Goal: Task Accomplishment & Management: Manage account settings

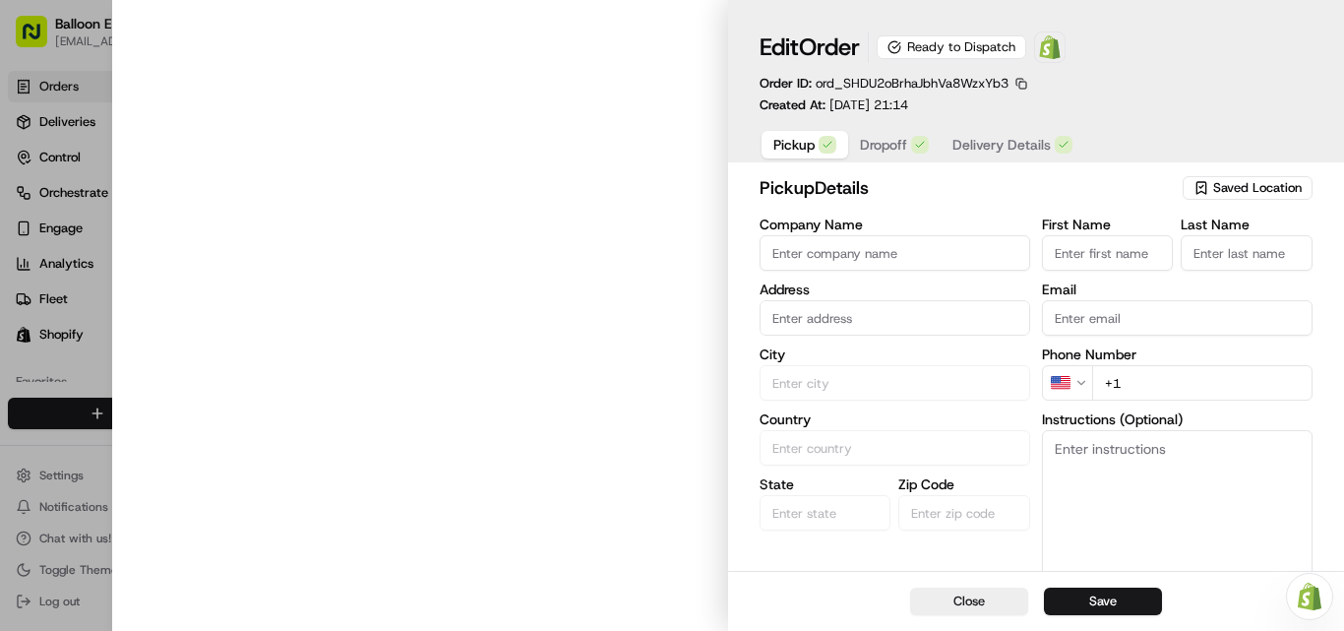
type input "Party Expert - [GEOGRAPHIC_DATA]"
type input "[GEOGRAPHIC_DATA]"
type input "CA"
type input "QC"
type input "H7S 1Z3"
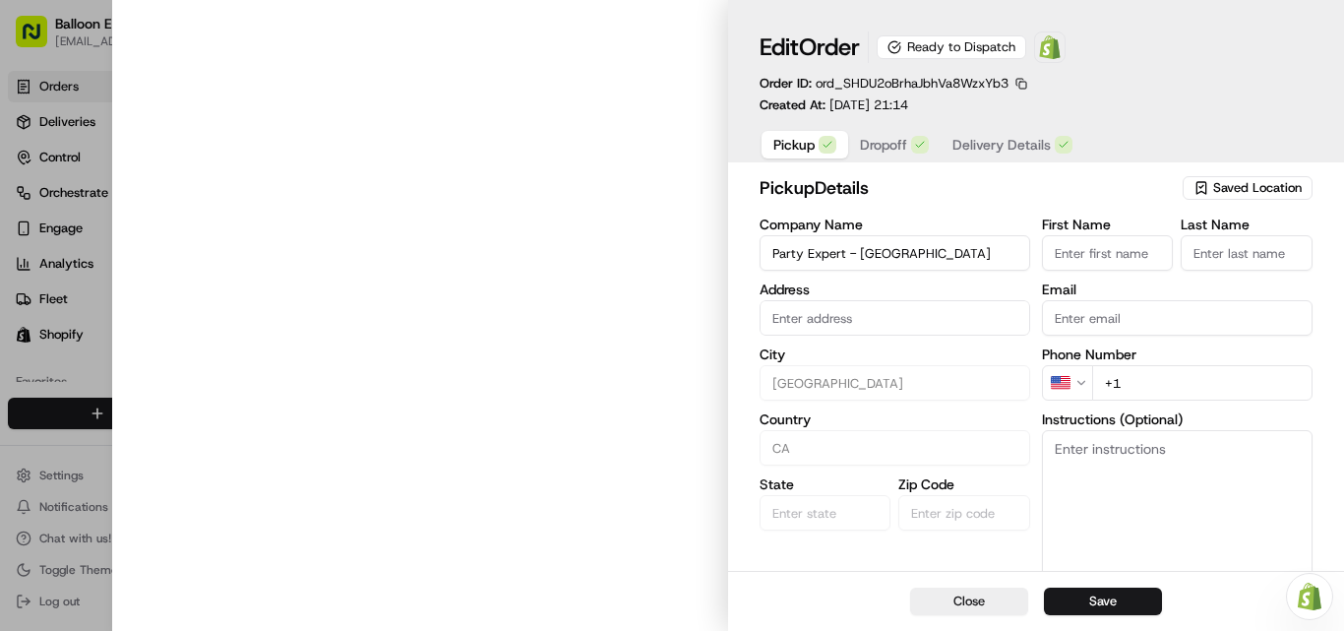
type input "Store"
type input "Employee"
type input "[EMAIL_ADDRESS][DOMAIN_NAME]"
type input "[PHONE_NUMBER]"
type textarea "Upon your arrival, please proceed to the balloon counter and inquire about your…"
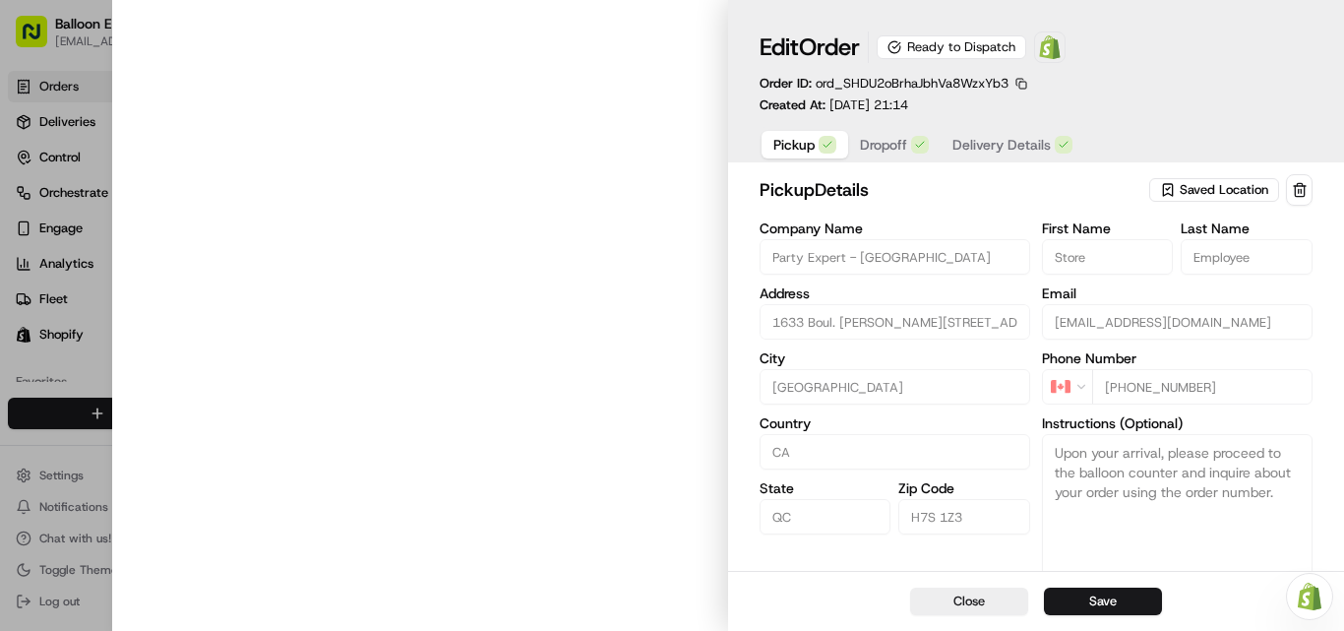
type input "1633 Boul. [PERSON_NAME][STREET_ADDRESS][PERSON_NAME]"
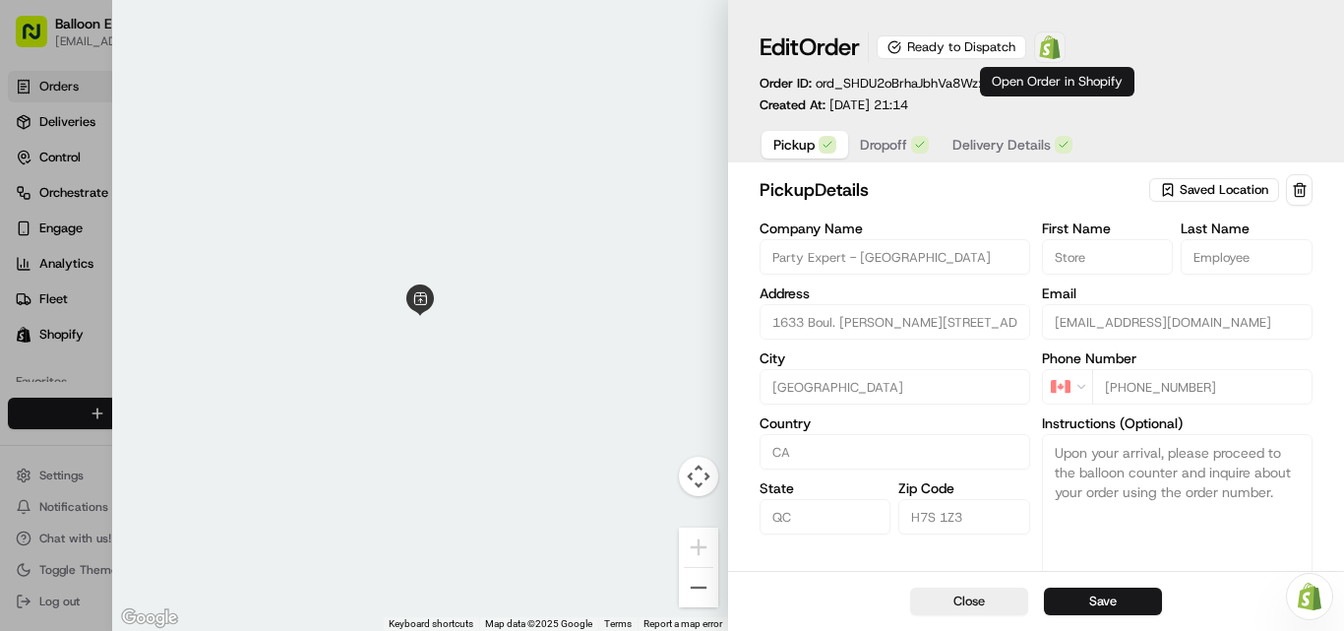
click at [1070, 39] on span at bounding box center [1049, 47] width 39 height 39
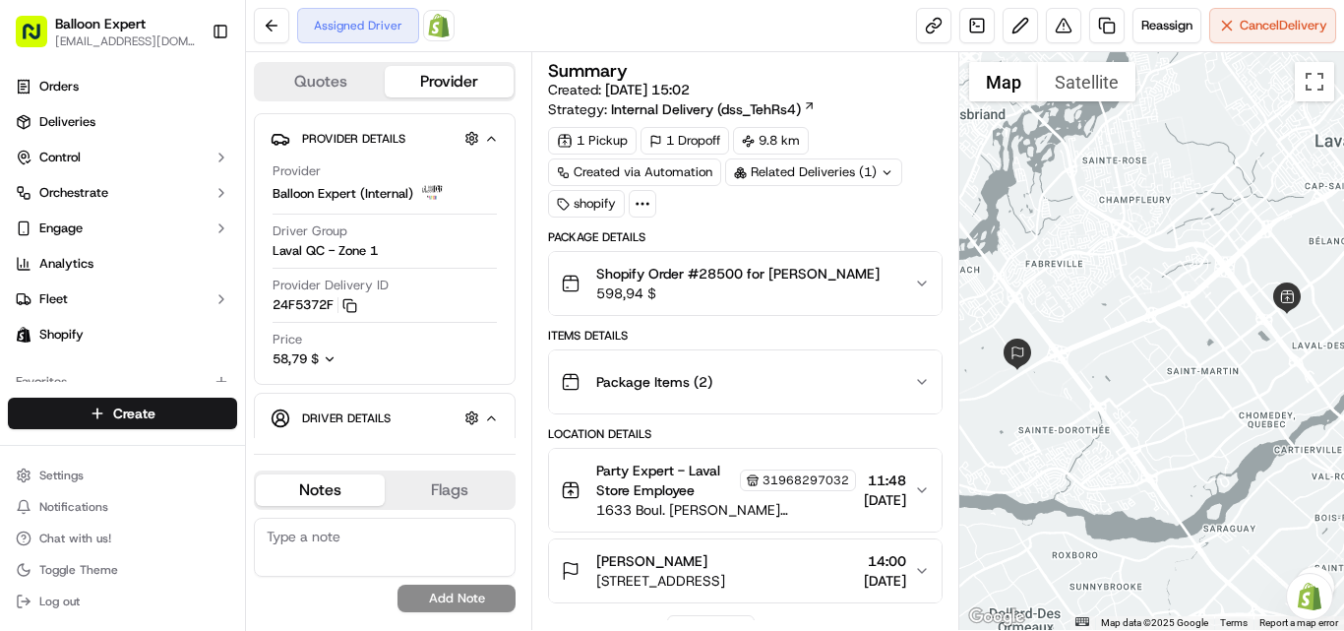
click at [428, 34] on img at bounding box center [439, 26] width 24 height 24
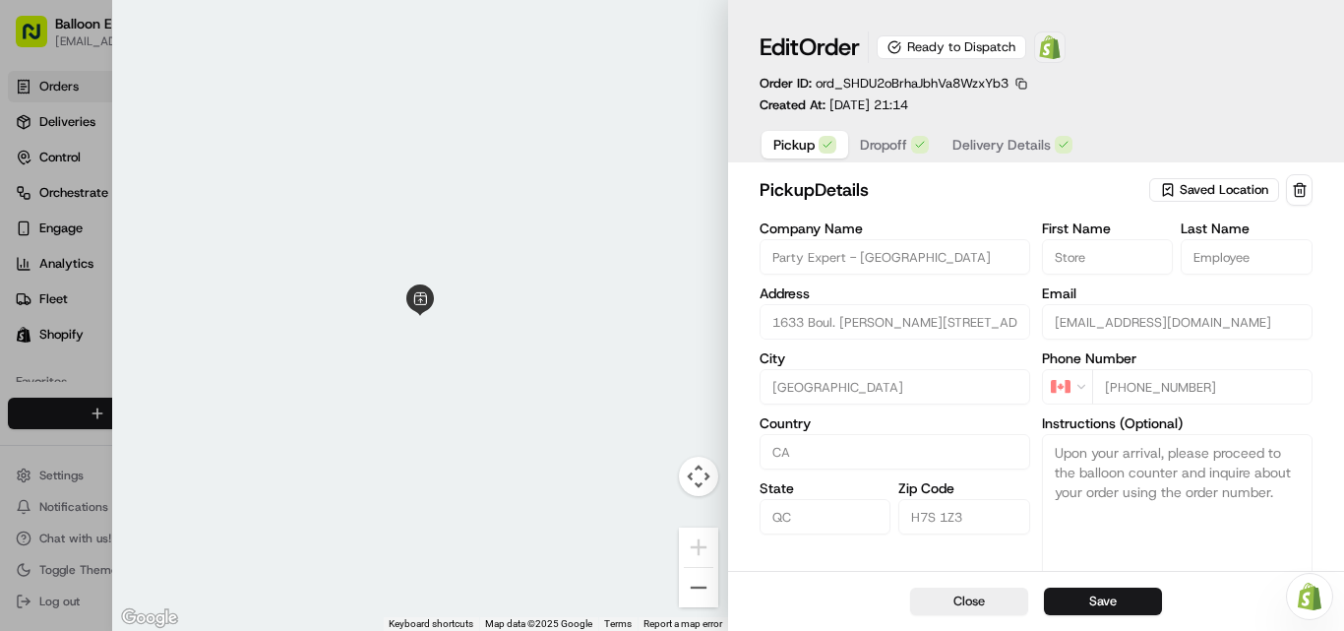
click at [1081, 47] on div "Edit Order Ready to Dispatch Open Order in Shopify Order ID: ord_SHDU2oBrhaJbhV…" at bounding box center [1036, 72] width 553 height 83
click at [1050, 48] on img at bounding box center [1050, 47] width 24 height 24
